Goal: Information Seeking & Learning: Learn about a topic

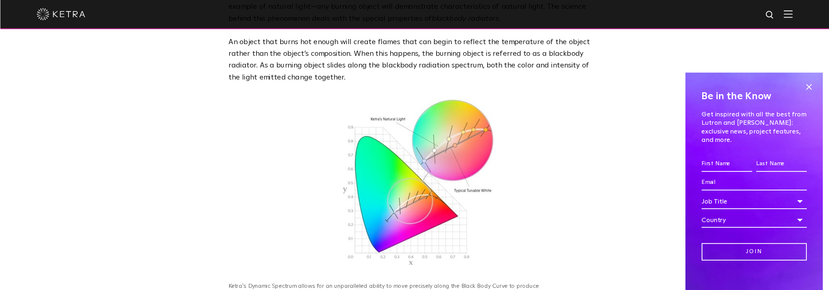
scroll to position [265, 0]
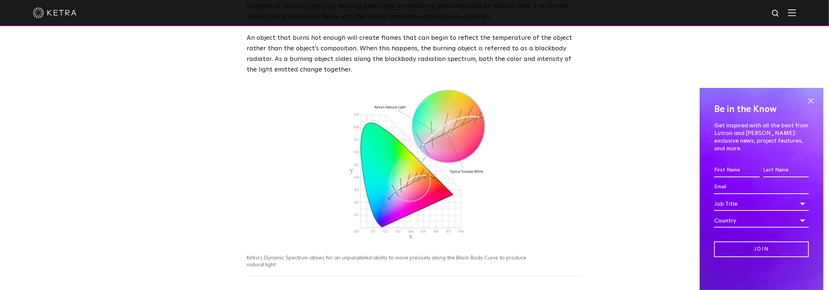
click at [394, 184] on img at bounding box center [415, 168] width 142 height 157
click at [411, 176] on img at bounding box center [415, 168] width 142 height 157
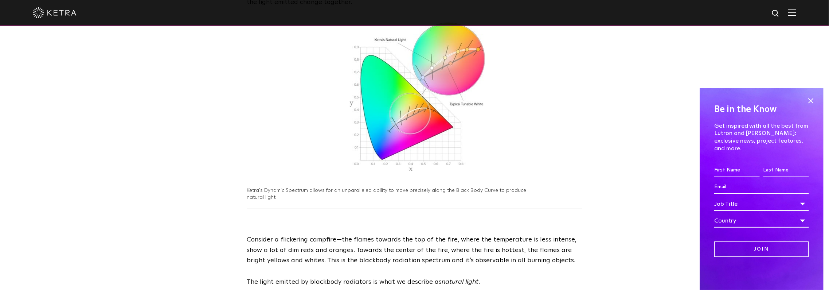
scroll to position [202, 0]
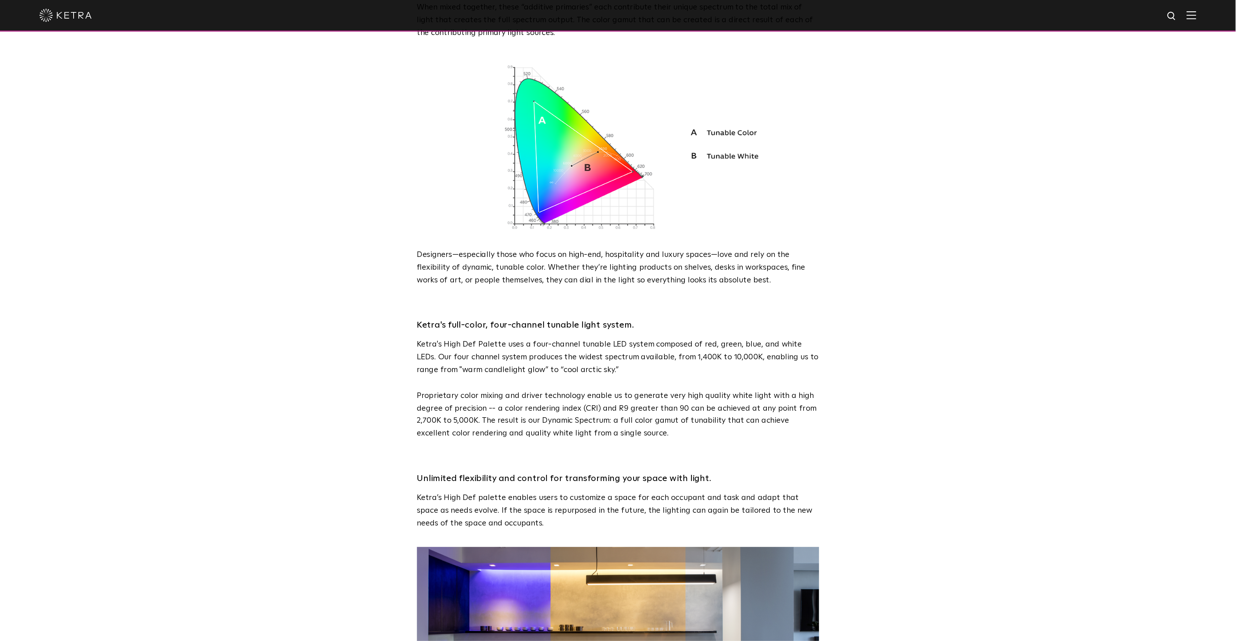
scroll to position [749, 0]
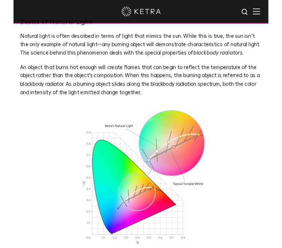
scroll to position [173, 0]
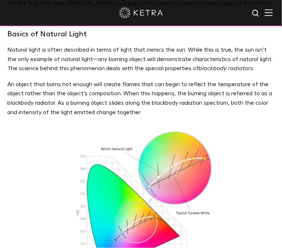
drag, startPoint x: 228, startPoint y: 122, endPoint x: 233, endPoint y: 124, distance: 5.4
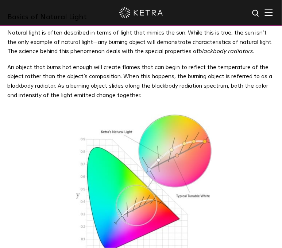
scroll to position [215, 0]
